Goal: Task Accomplishment & Management: Complete application form

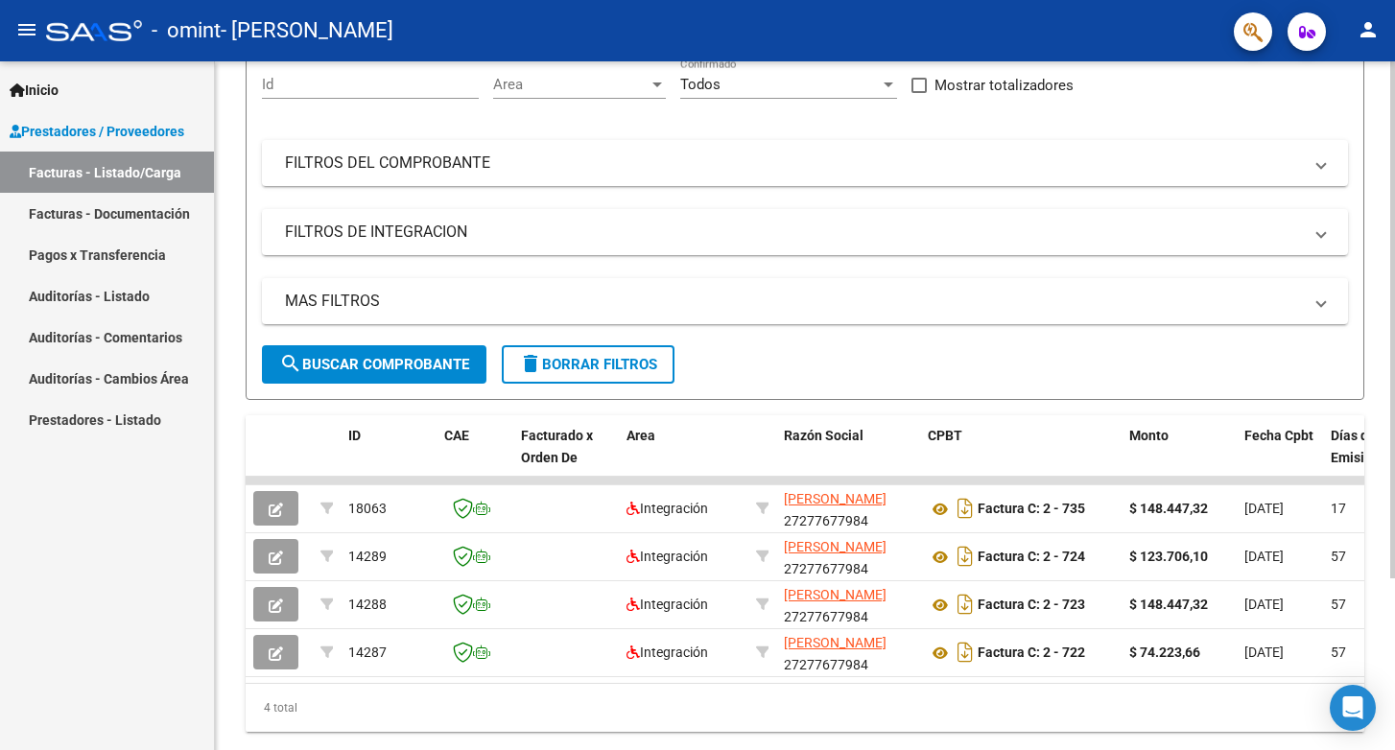
scroll to position [229, 0]
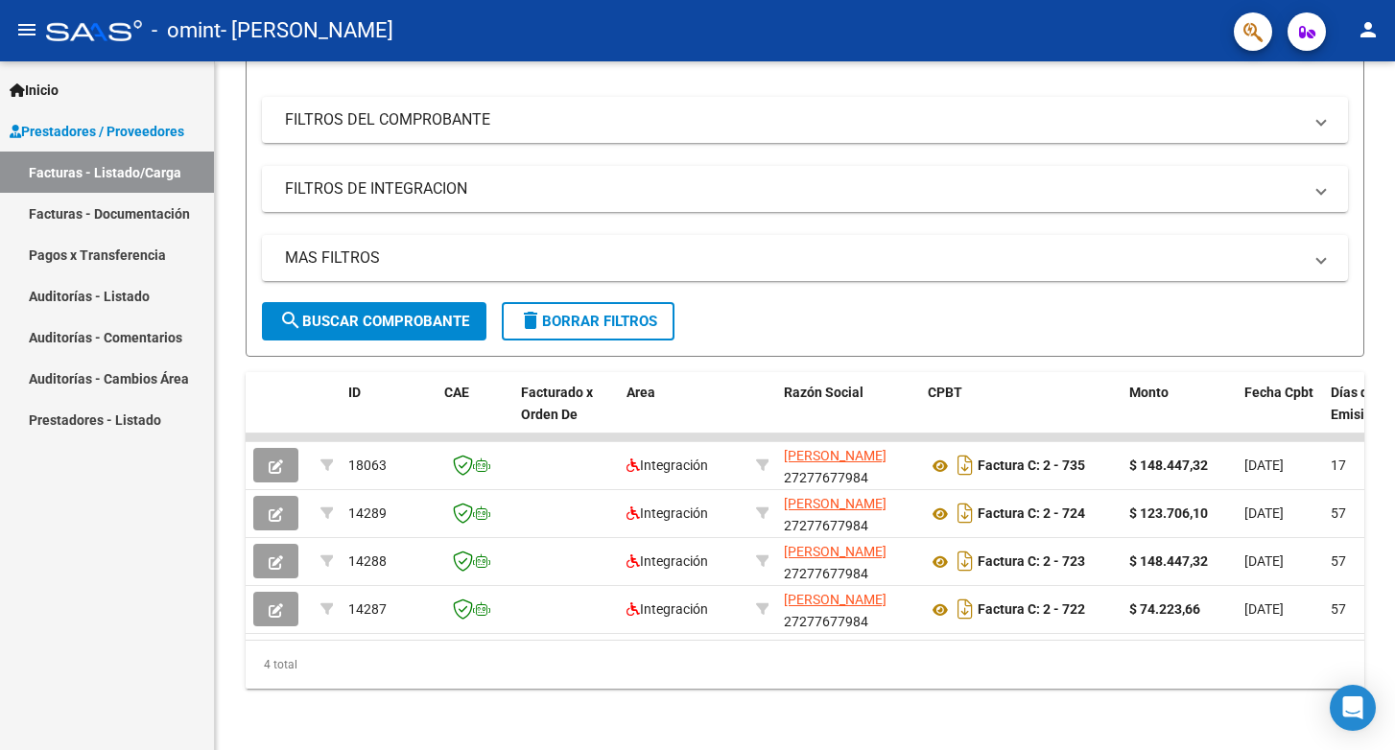
click at [143, 128] on span "Prestadores / Proveedores" at bounding box center [97, 131] width 175 height 21
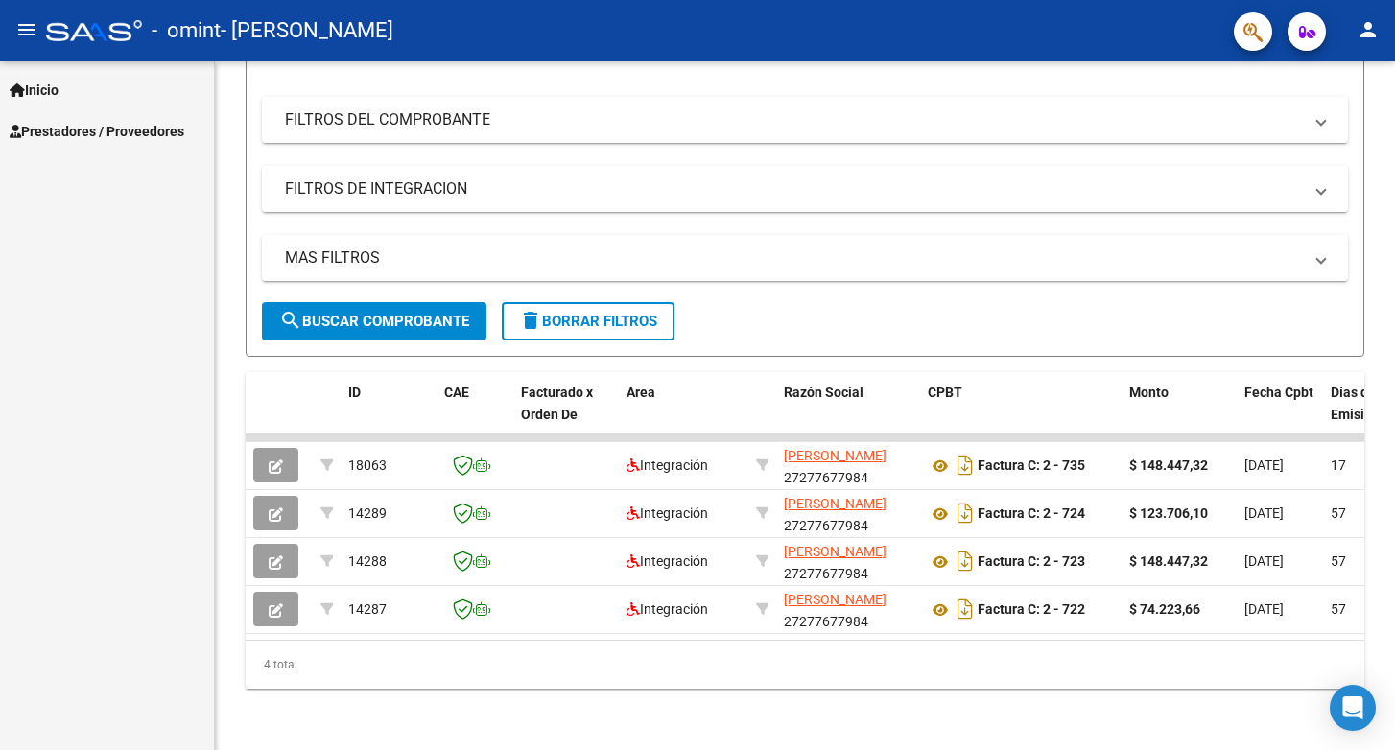
click at [114, 131] on span "Prestadores / Proveedores" at bounding box center [97, 131] width 175 height 21
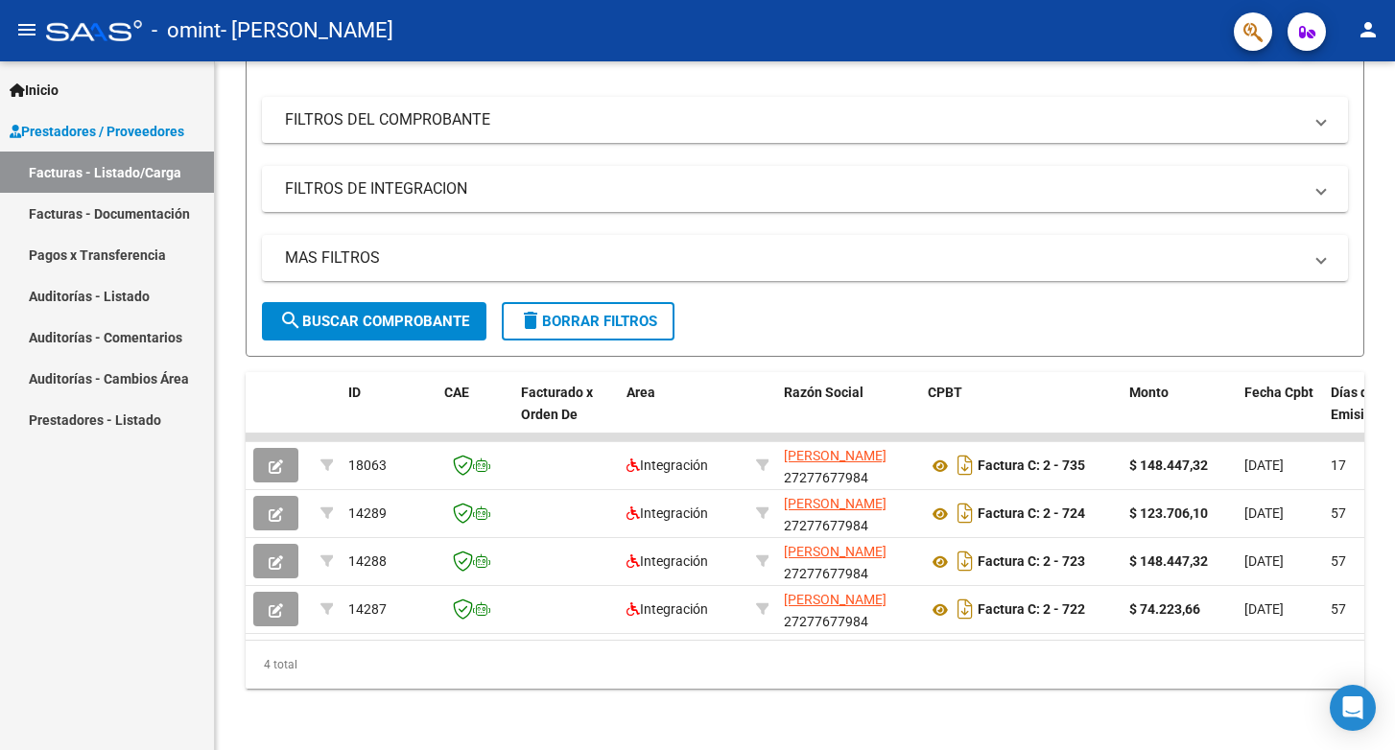
click at [91, 216] on link "Facturas - Documentación" at bounding box center [107, 213] width 214 height 41
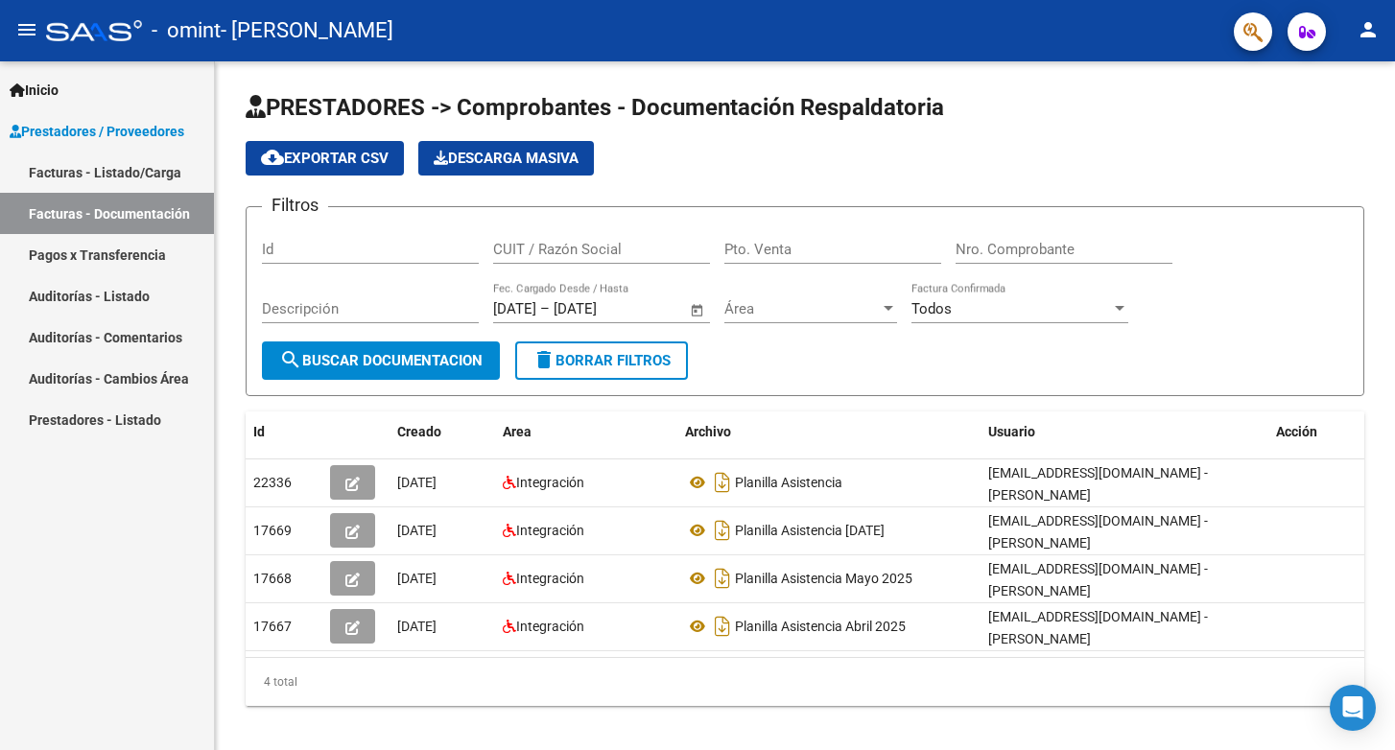
click at [142, 171] on link "Facturas - Listado/Carga" at bounding box center [107, 172] width 214 height 41
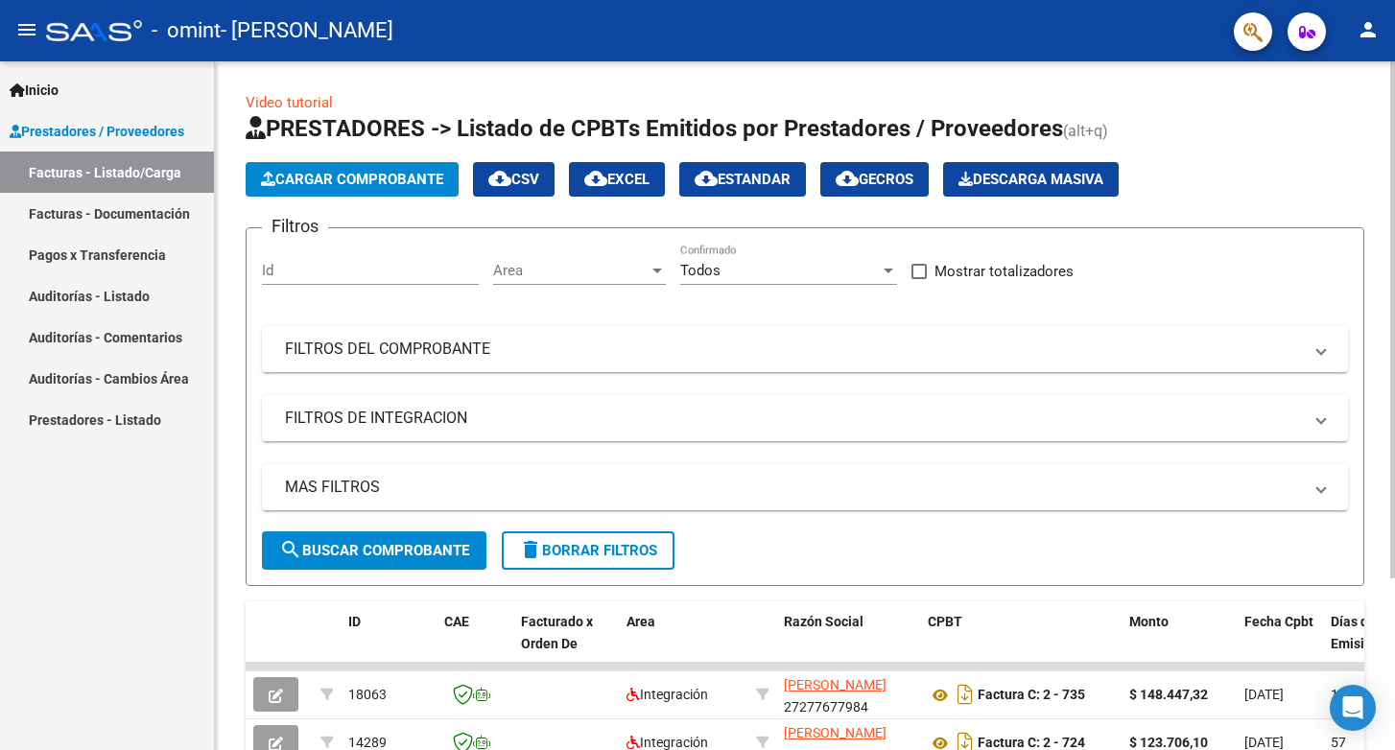
click at [380, 176] on span "Cargar Comprobante" at bounding box center [352, 179] width 182 height 17
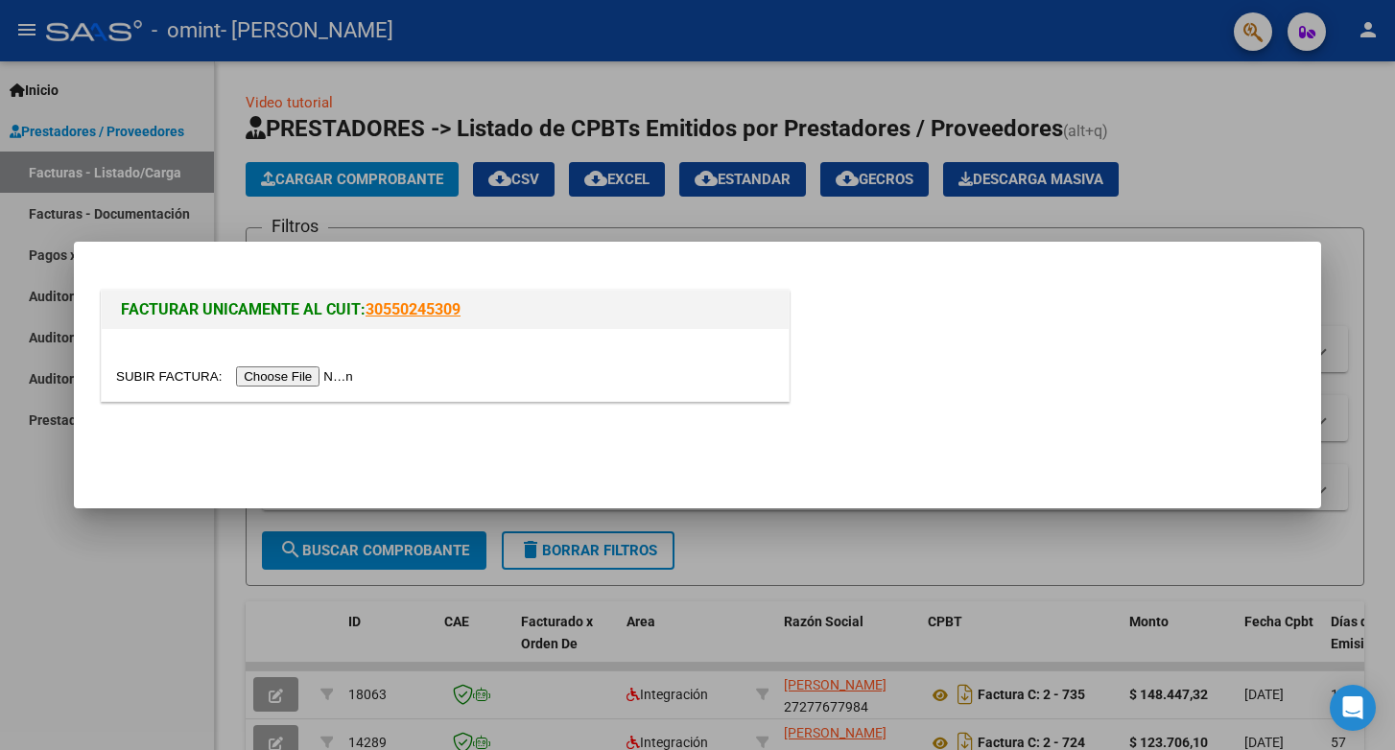
click at [339, 377] on input "file" at bounding box center [237, 377] width 243 height 20
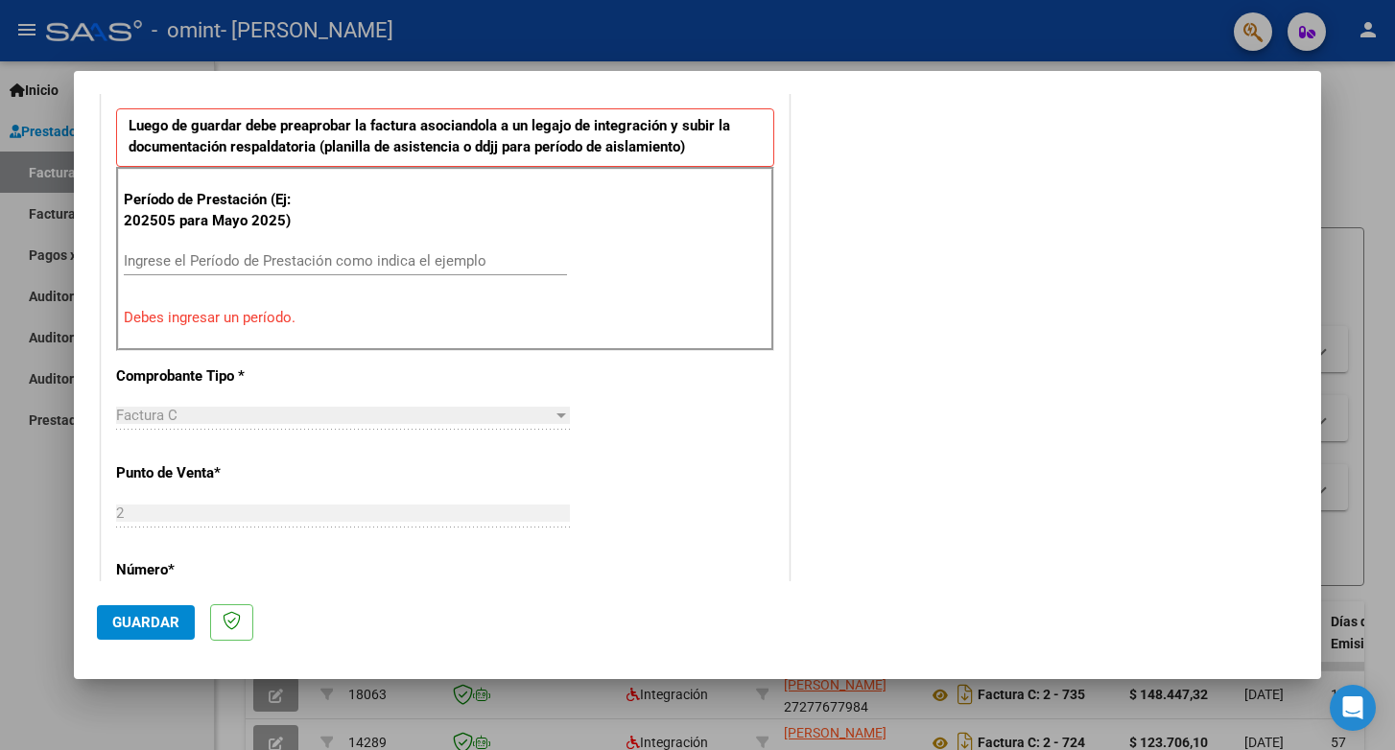
scroll to position [522, 0]
click at [199, 253] on input "Ingrese el Período de Prestación como indica el ejemplo" at bounding box center [345, 259] width 443 height 17
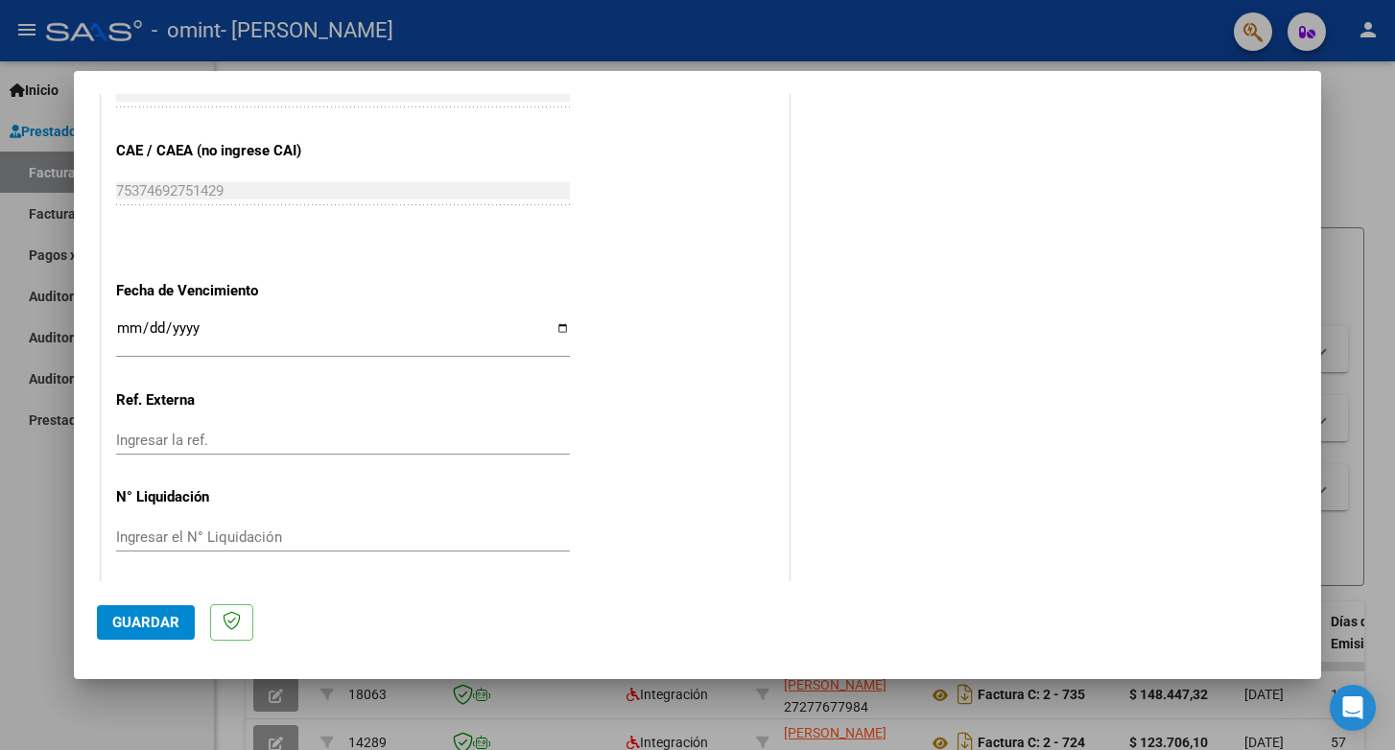
scroll to position [1198, 0]
type input "202508"
click at [146, 624] on span "Guardar" at bounding box center [145, 622] width 67 height 17
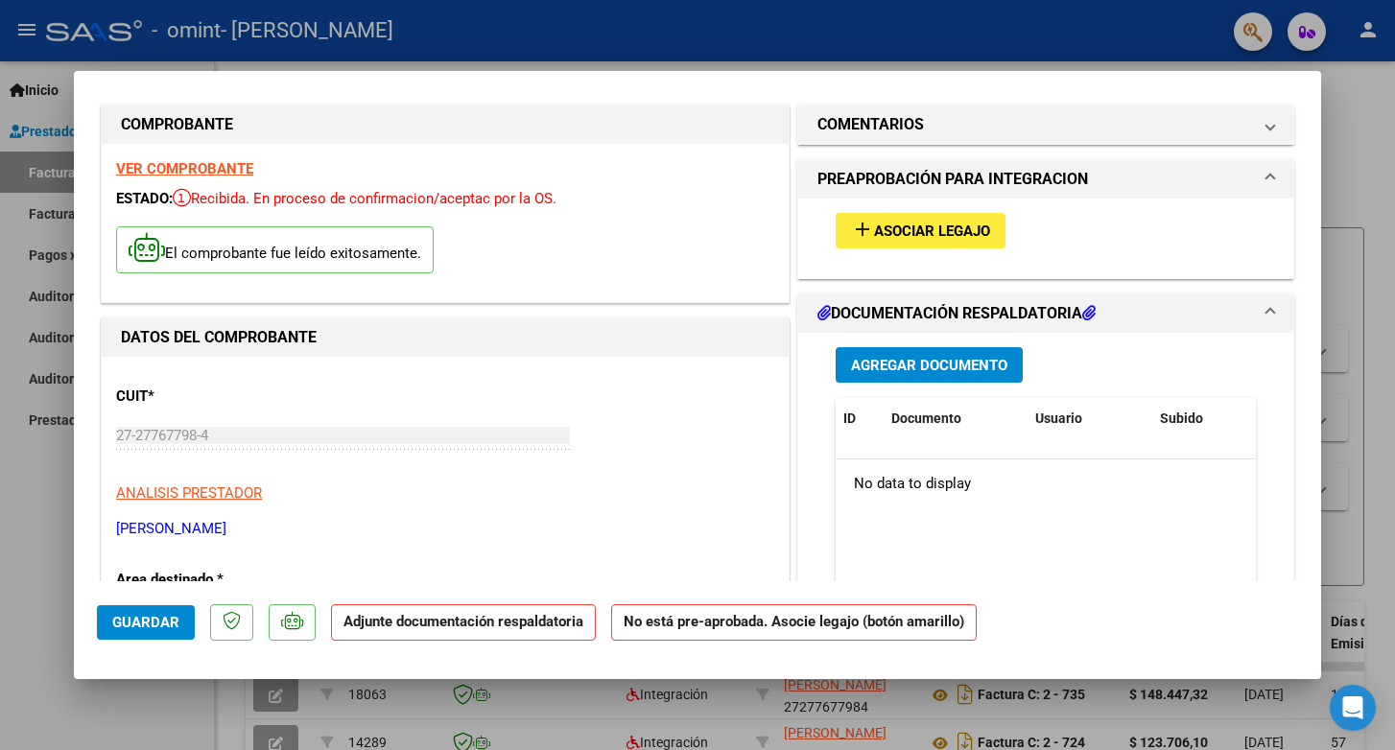
scroll to position [0, 0]
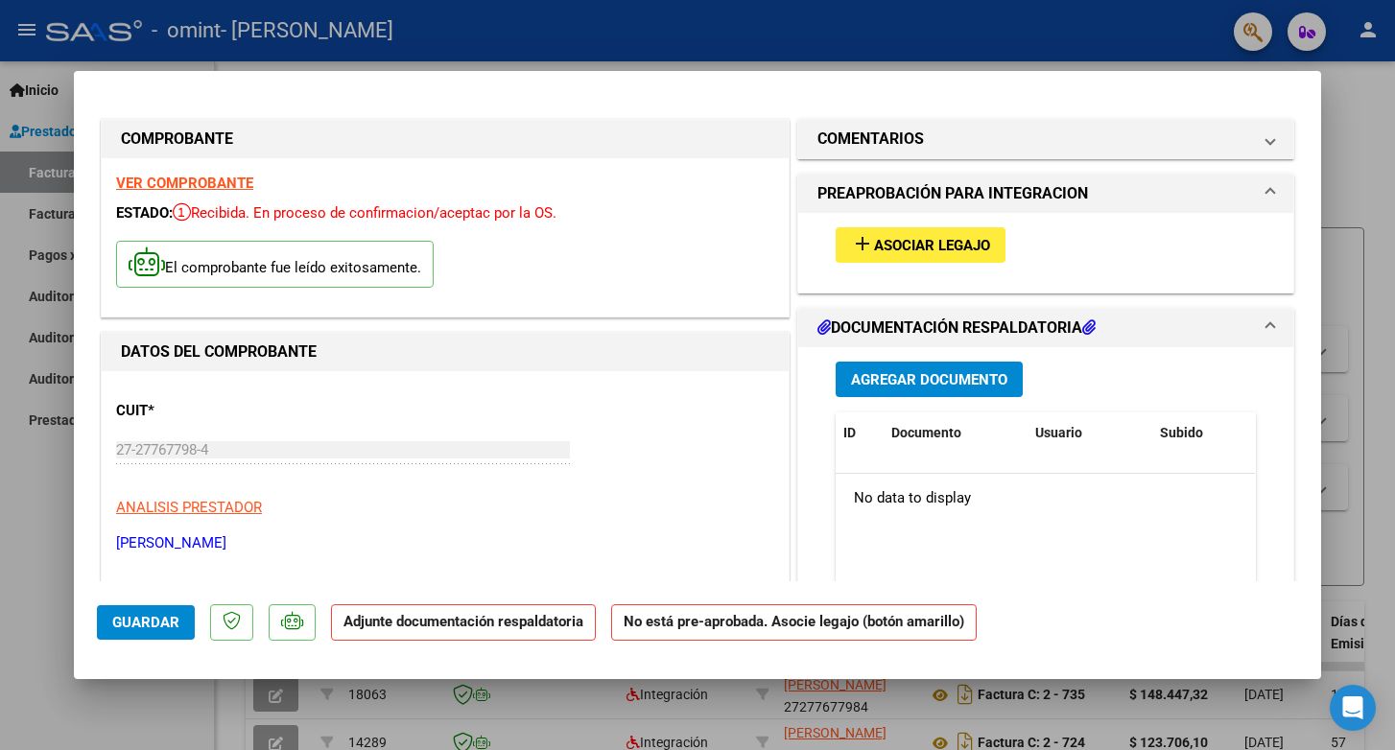
click at [915, 249] on span "Asociar Legajo" at bounding box center [932, 245] width 116 height 17
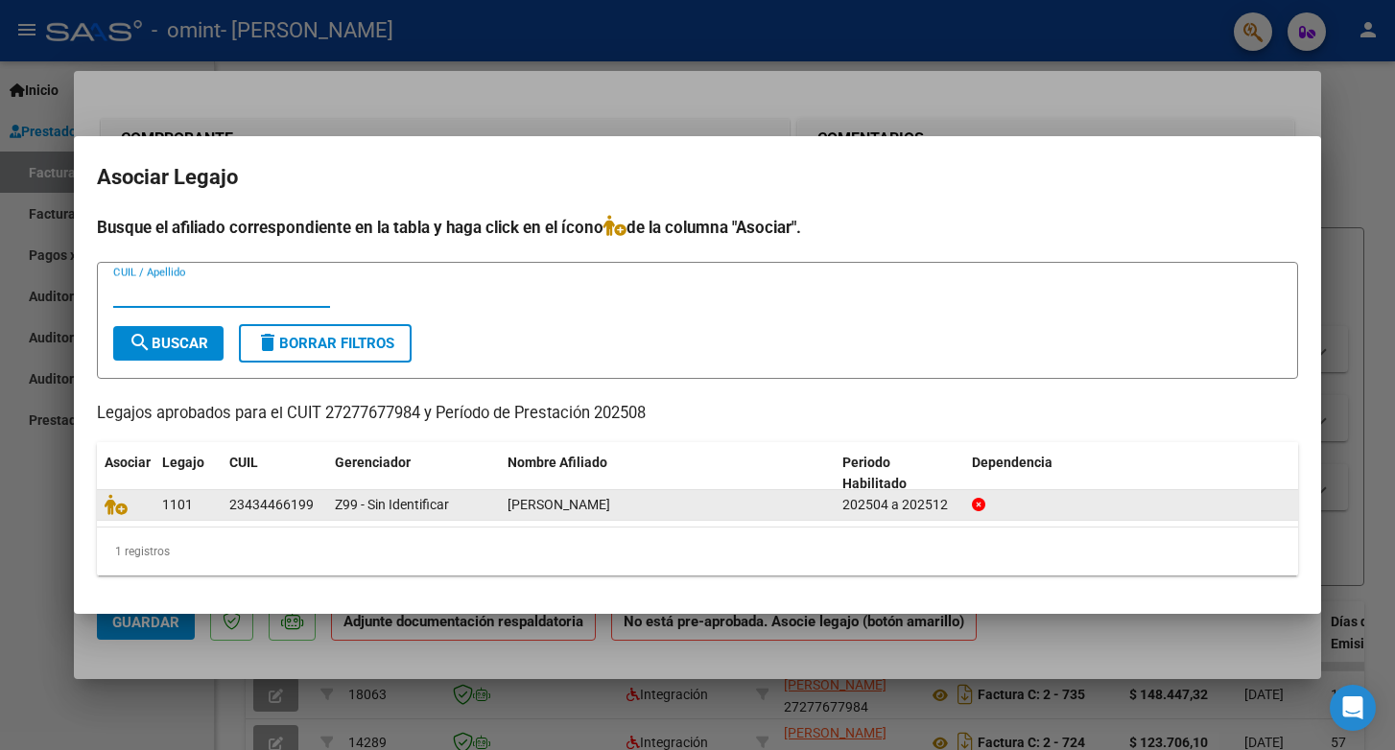
click at [560, 508] on span "[PERSON_NAME]" at bounding box center [559, 504] width 103 height 15
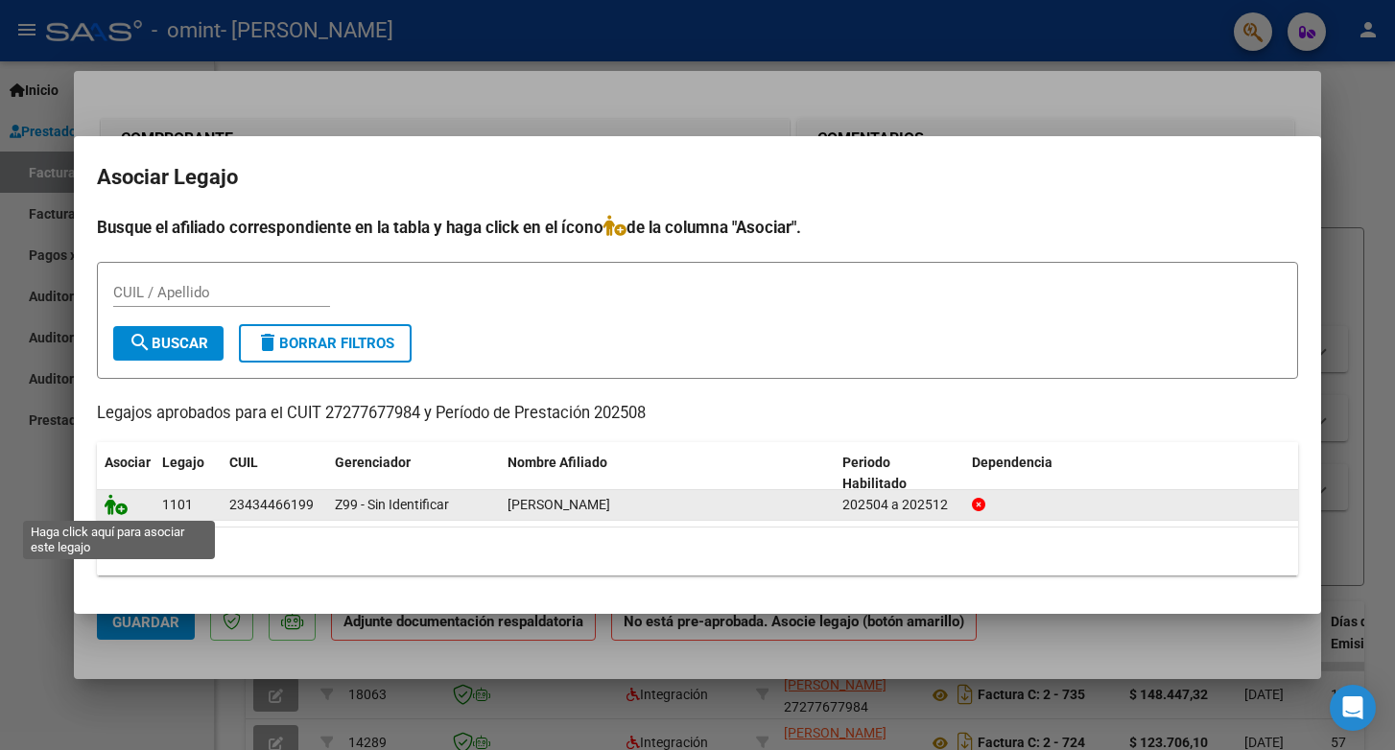
click at [118, 509] on icon at bounding box center [116, 504] width 23 height 21
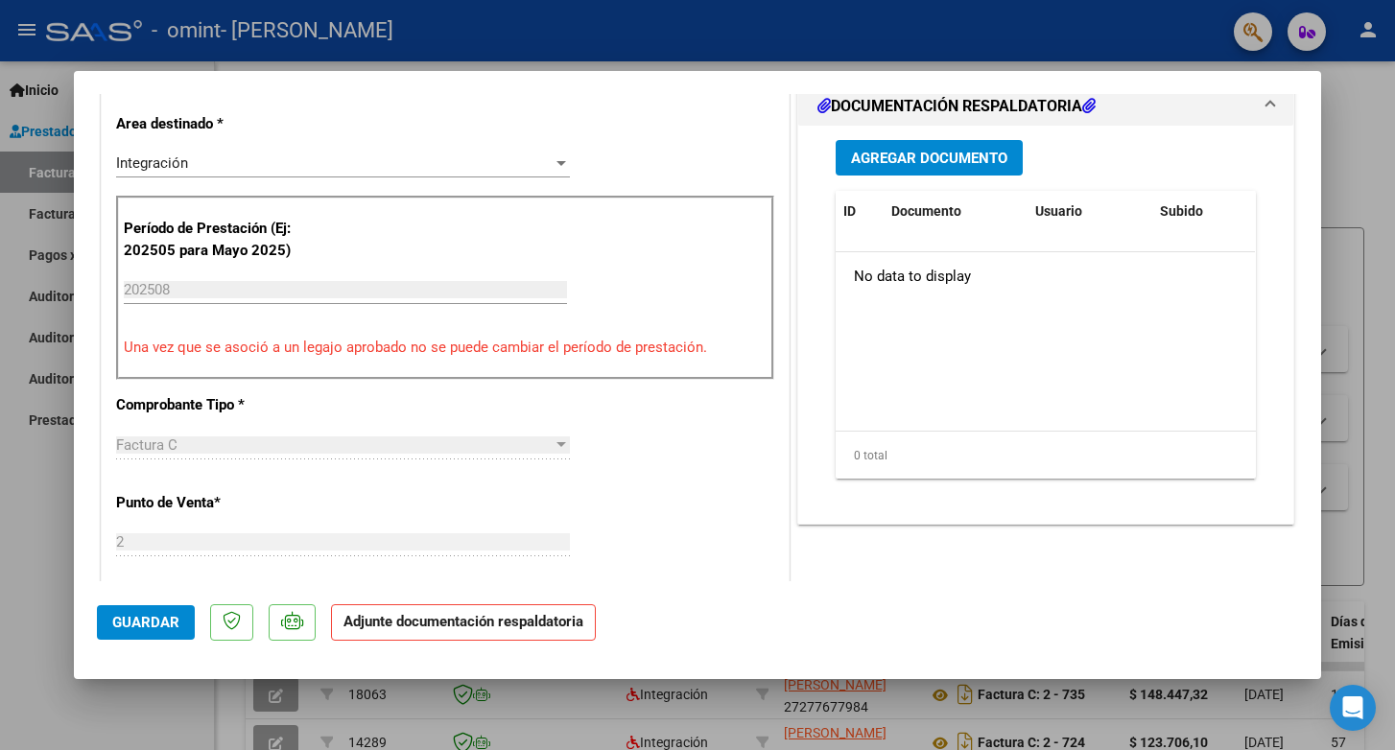
scroll to position [475, 0]
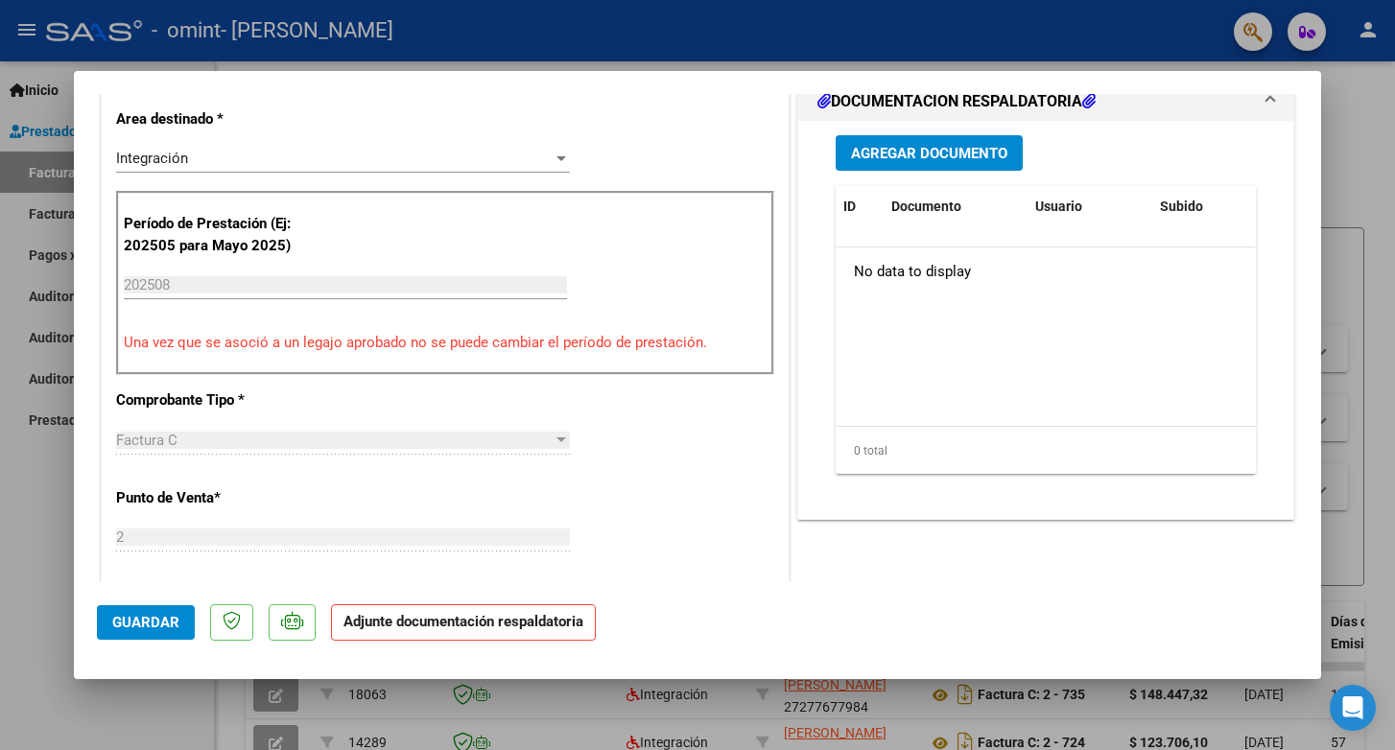
click at [454, 619] on strong "Adjunte documentación respaldatoria" at bounding box center [464, 621] width 240 height 17
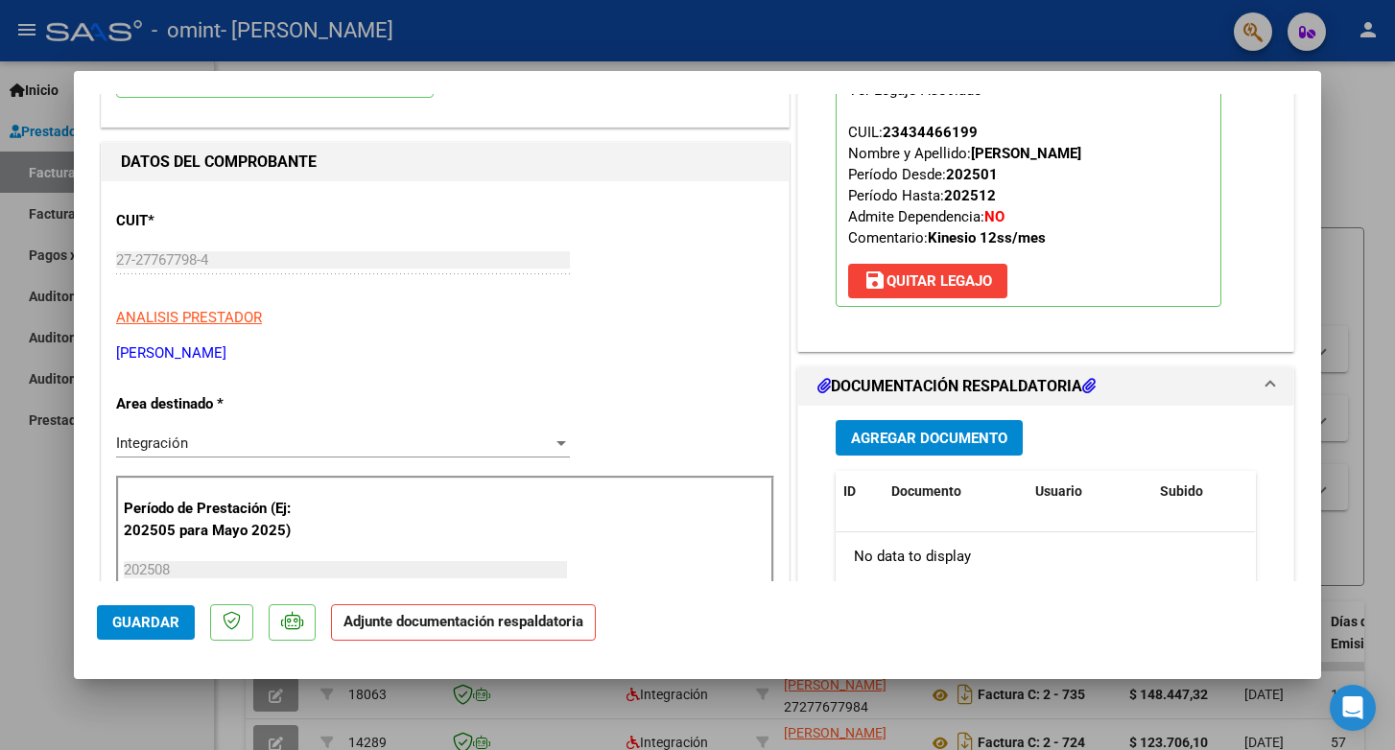
scroll to position [0, 0]
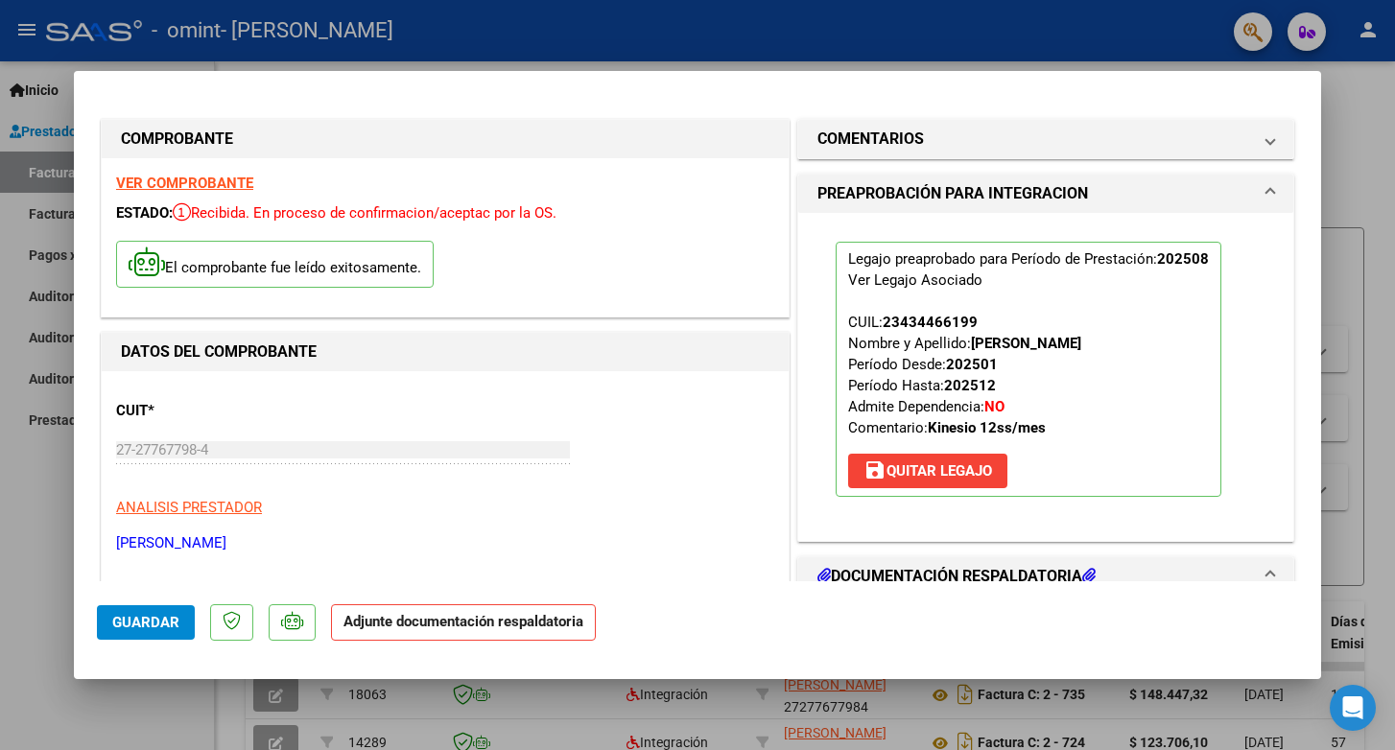
click at [141, 628] on span "Guardar" at bounding box center [145, 622] width 67 height 17
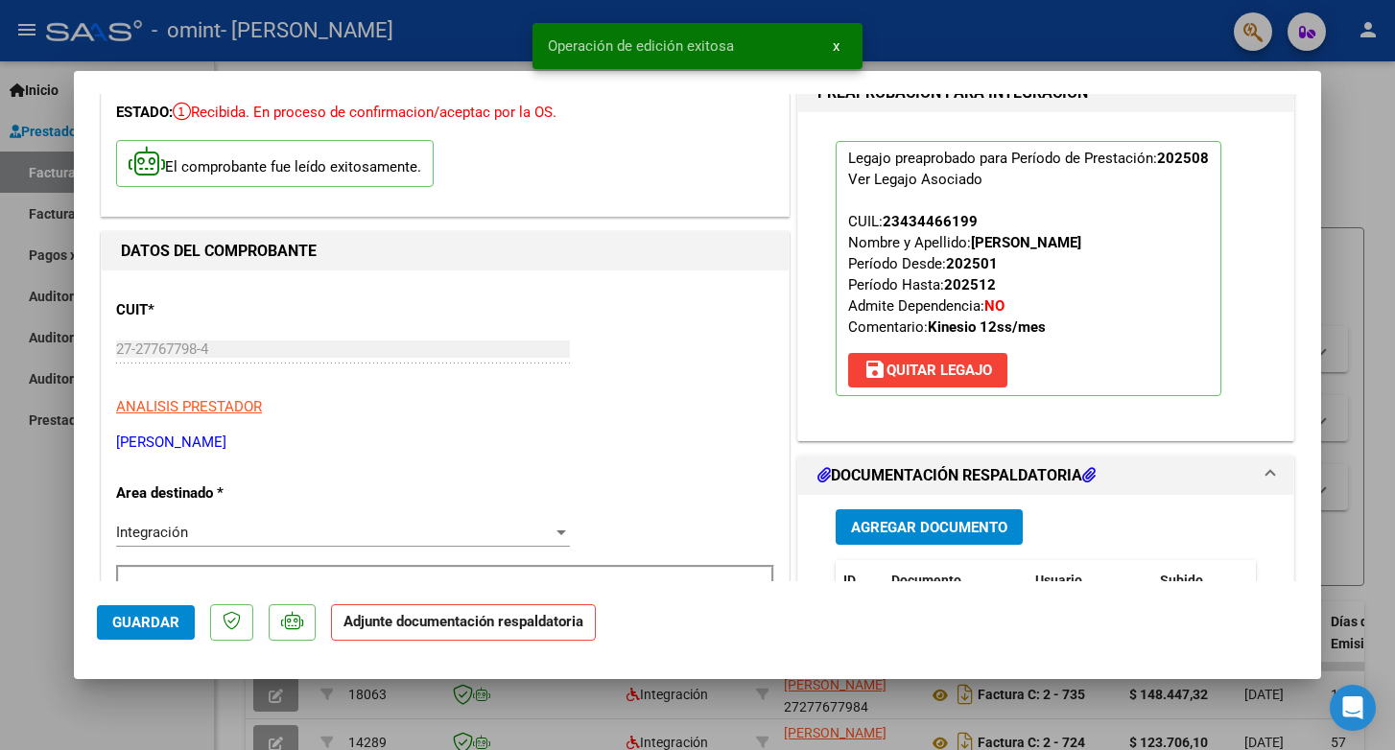
scroll to position [146, 0]
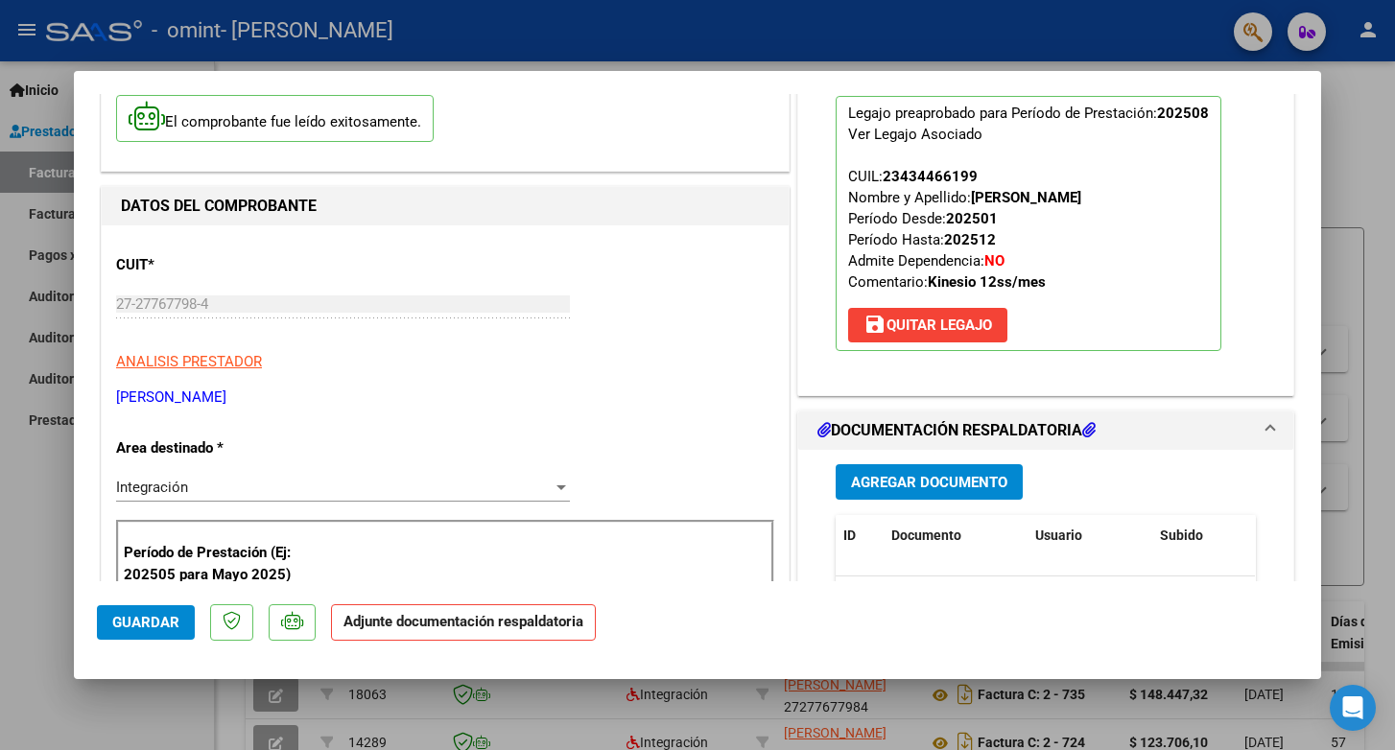
click at [883, 483] on span "Agregar Documento" at bounding box center [929, 482] width 156 height 17
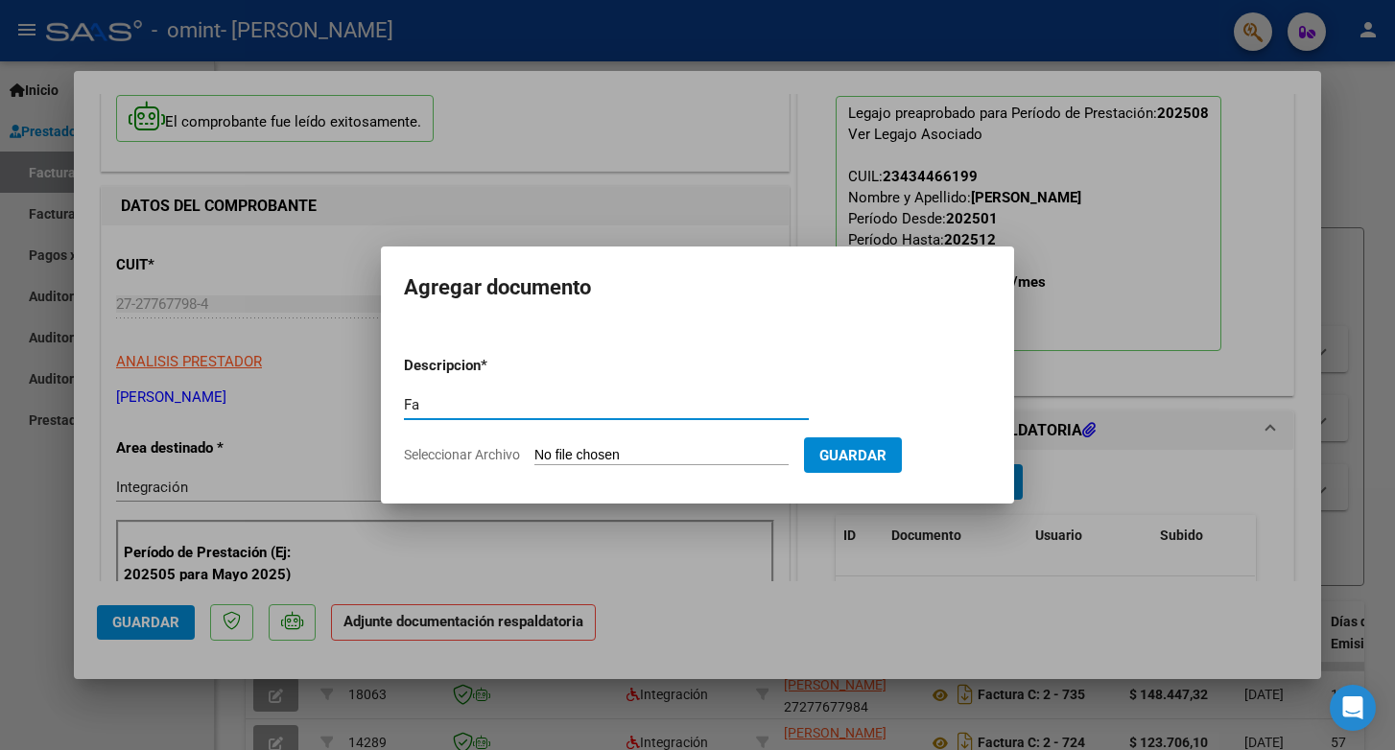
type input "F"
type input "O"
type input "Planilla asistencia Agosto"
click at [648, 454] on input "Seleccionar Archivo" at bounding box center [661, 456] width 254 height 18
type input "C:\fakepath\Kinesiología [PERSON_NAME] [DATE].pdf"
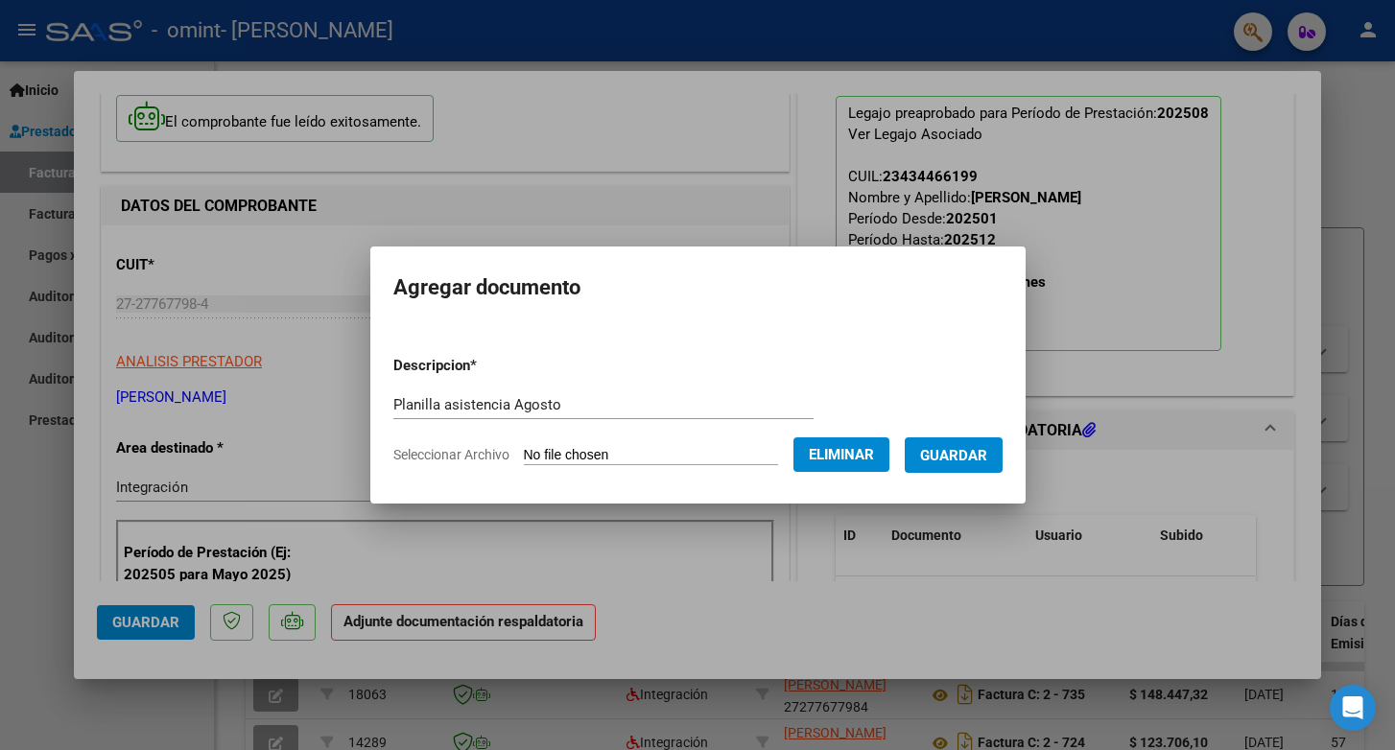
click at [973, 455] on span "Guardar" at bounding box center [953, 455] width 67 height 17
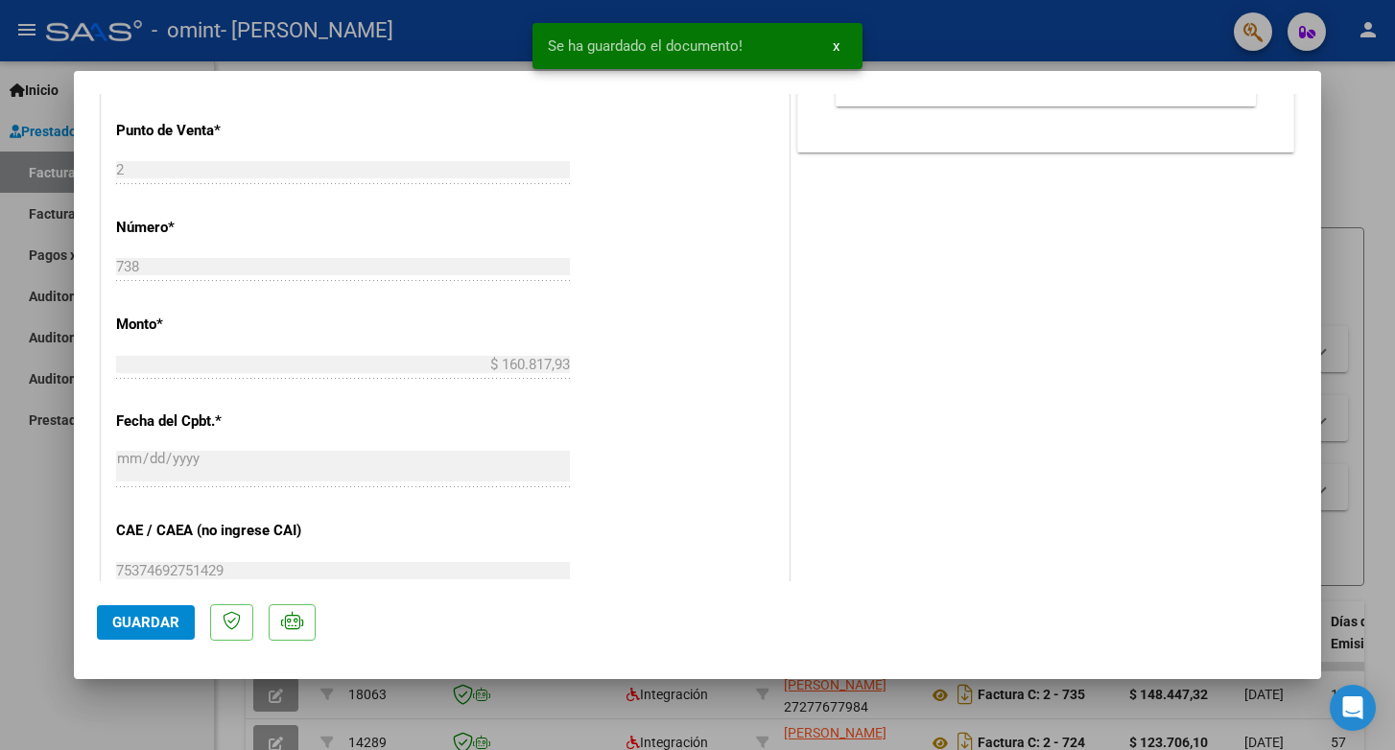
scroll to position [1226, 0]
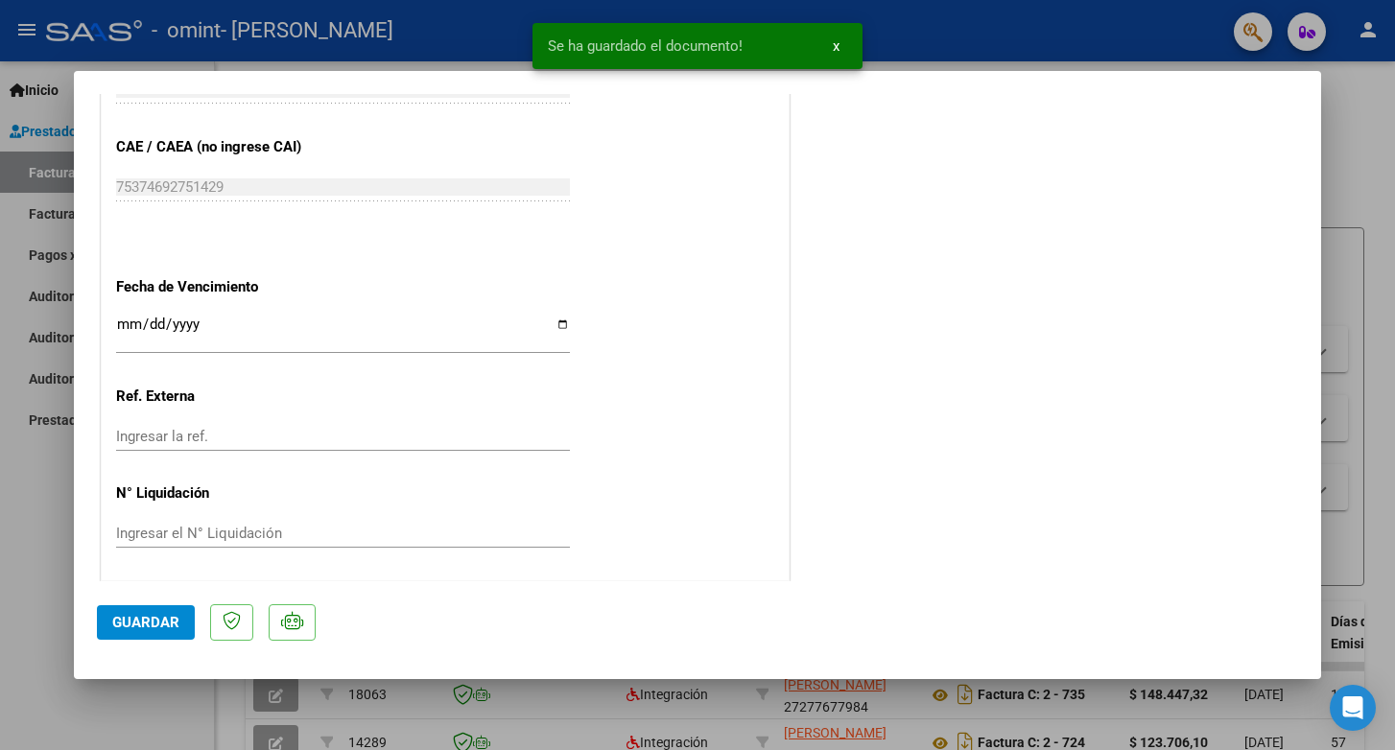
click at [152, 613] on button "Guardar" at bounding box center [146, 622] width 98 height 35
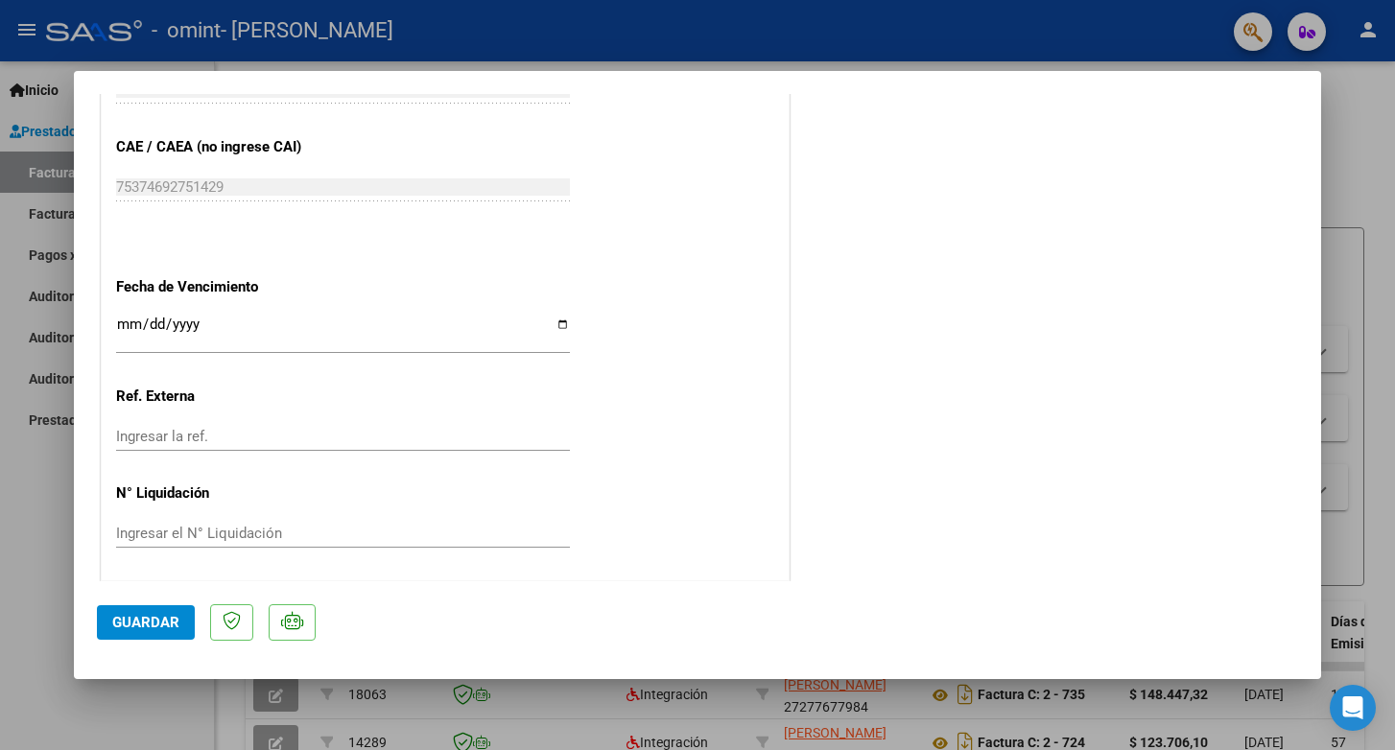
click at [1357, 184] on div at bounding box center [697, 375] width 1395 height 750
type input "$ 0,00"
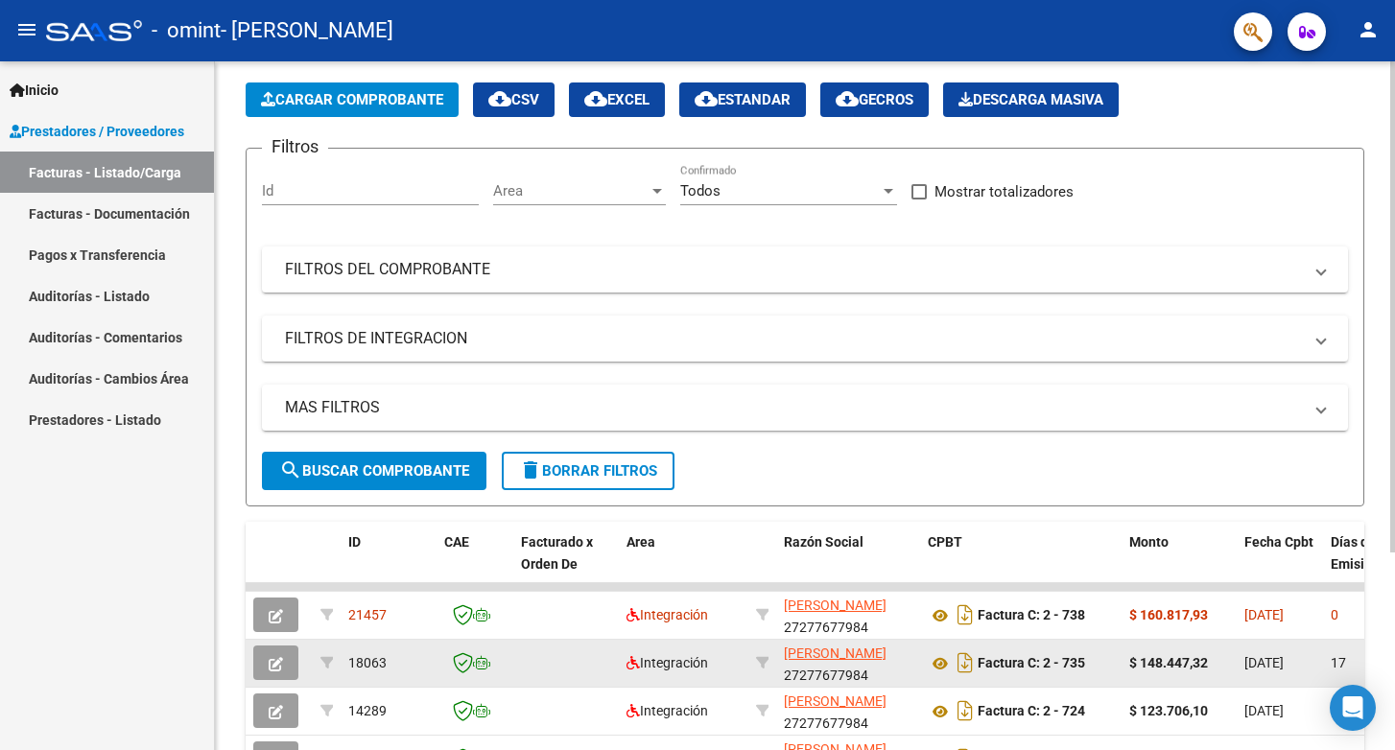
scroll to position [0, 0]
